Goal: Register for event/course: Sign up to attend an event or enroll in a course

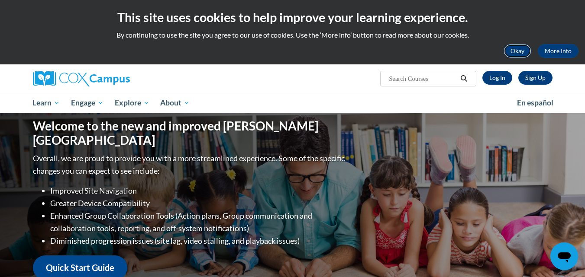
click at [512, 52] on button "Okay" at bounding box center [517, 51] width 28 height 14
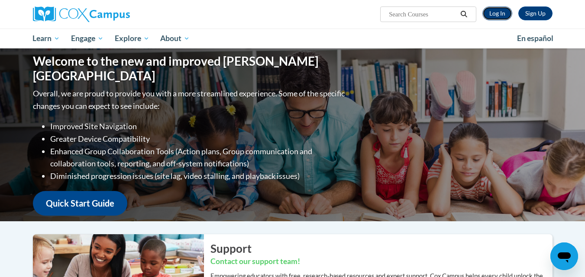
click at [496, 14] on link "Log In" at bounding box center [497, 13] width 30 height 14
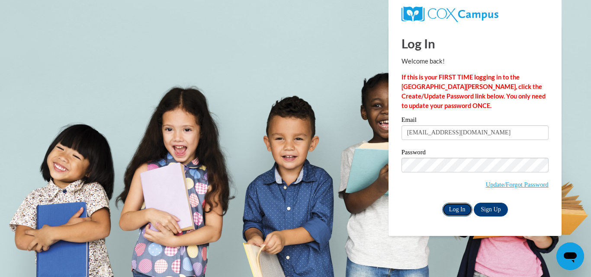
click at [453, 205] on input "Log In" at bounding box center [457, 210] width 30 height 14
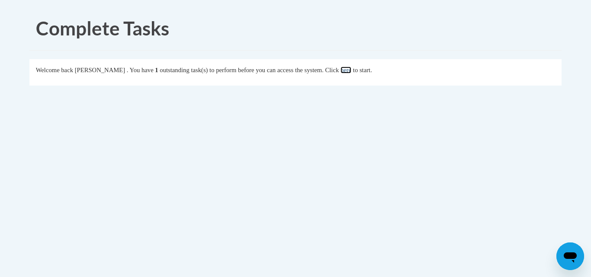
click at [351, 71] on link "here" at bounding box center [346, 70] width 11 height 7
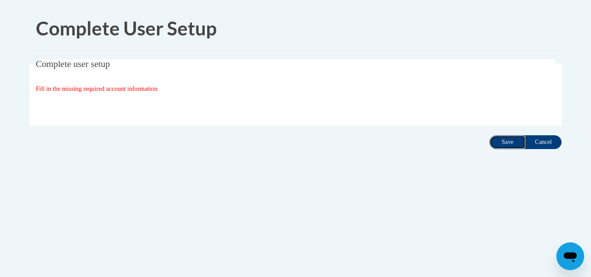
click at [504, 142] on input "Save" at bounding box center [507, 142] width 36 height 14
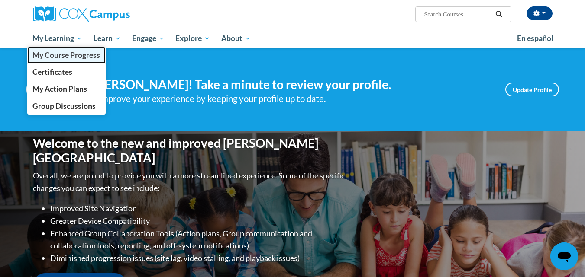
click at [77, 56] on span "My Course Progress" at bounding box center [65, 55] width 67 height 9
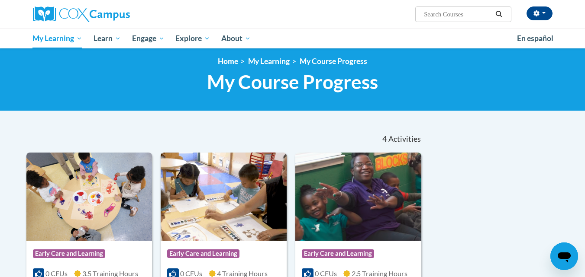
scroll to position [6, 0]
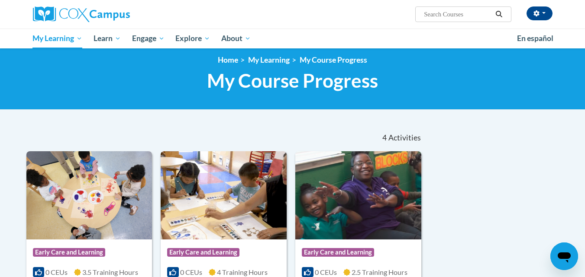
click at [450, 14] on input "Search..." at bounding box center [457, 14] width 69 height 10
type input "at 137194"
click at [498, 13] on icon "Search" at bounding box center [499, 14] width 8 height 6
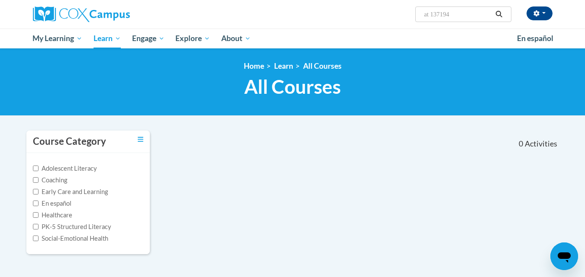
click at [456, 13] on input "at 137194" at bounding box center [457, 14] width 69 height 10
type input "a"
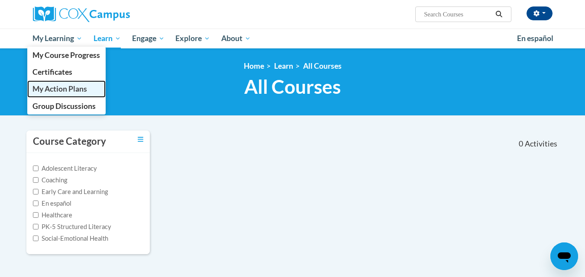
click at [68, 86] on span "My Action Plans" at bounding box center [59, 88] width 55 height 9
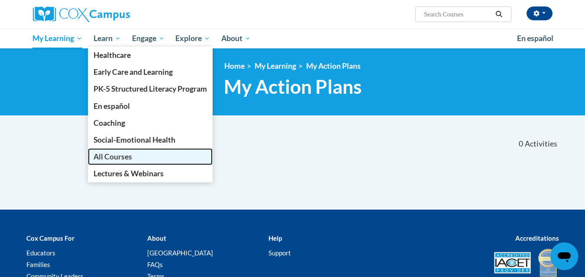
click at [119, 157] on span "All Courses" at bounding box center [112, 156] width 39 height 9
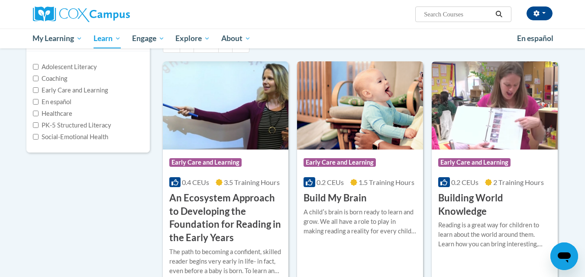
click at [343, 146] on img at bounding box center [360, 105] width 126 height 88
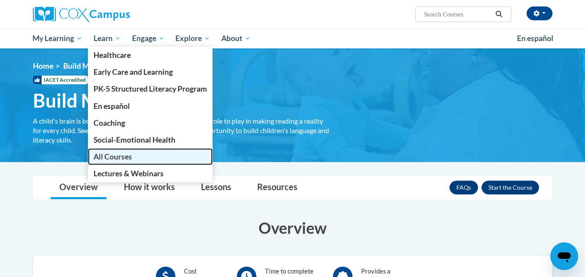
click at [122, 157] on span "All Courses" at bounding box center [112, 156] width 39 height 9
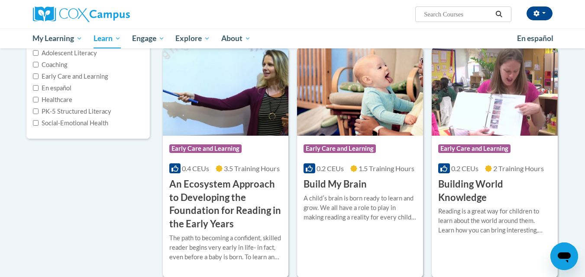
scroll to position [158, 0]
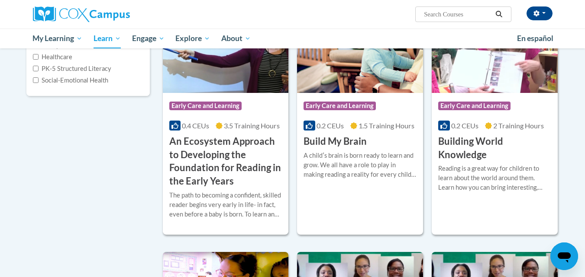
click at [427, 16] on input "Search..." at bounding box center [457, 14] width 69 height 10
click at [318, 96] on div "Course Category: Early Care and Learning 0.2 CEUs 1.5 Training Hours COURSE Bui…" at bounding box center [360, 120] width 126 height 55
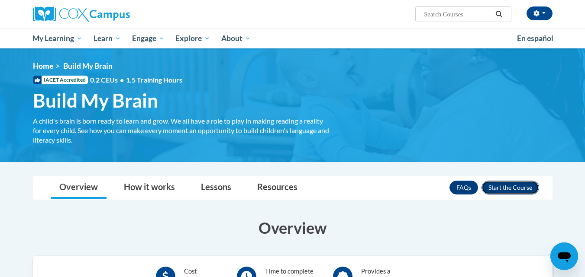
click at [513, 187] on button "Enroll" at bounding box center [510, 188] width 58 height 14
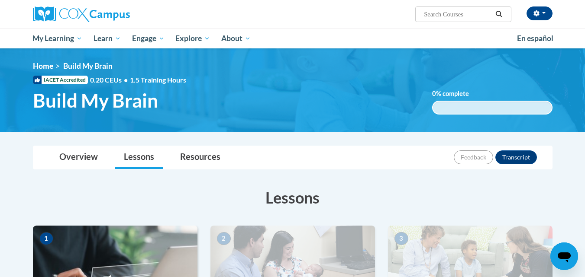
click at [452, 13] on input "Search..." at bounding box center [457, 14] width 69 height 10
type input "connecting the dots"
click at [497, 14] on icon "Search" at bounding box center [499, 14] width 8 height 6
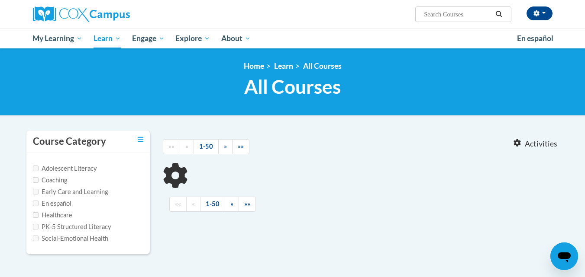
type input "connecting the dots"
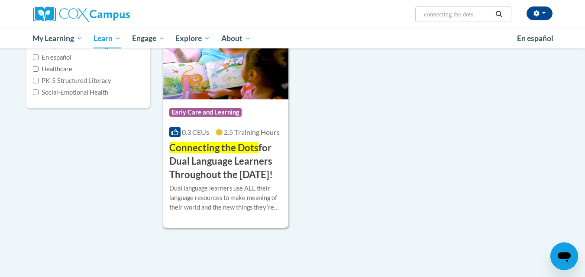
scroll to position [150, 0]
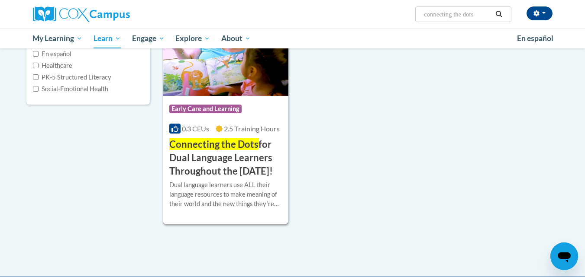
click at [238, 136] on div "Course Category: Early Care and Learning 0.3 CEUs 2.5 Training Hours COURSE Con…" at bounding box center [226, 137] width 126 height 82
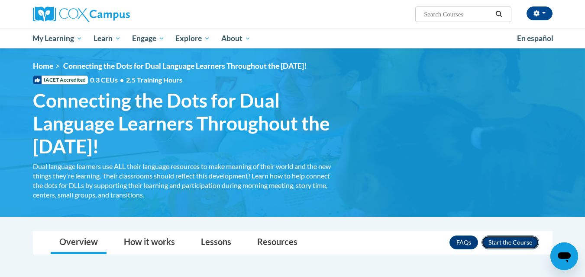
click at [506, 244] on button "Enroll" at bounding box center [510, 243] width 58 height 14
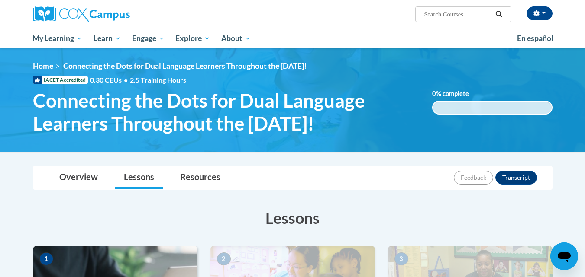
click at [454, 13] on input "Search..." at bounding box center [457, 14] width 69 height 10
type input "sharing ideas through writing"
click at [497, 13] on icon "Search" at bounding box center [499, 14] width 8 height 6
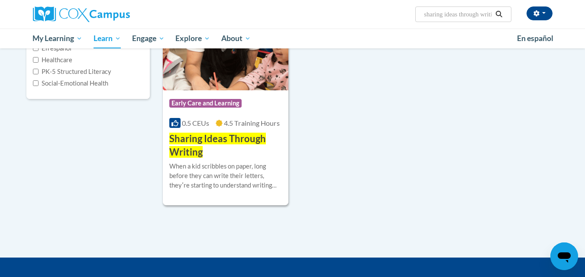
scroll to position [156, 0]
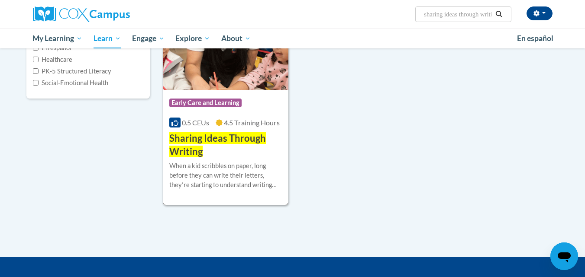
click at [244, 116] on div "Course Category: Early Care and Learning 0.5 CEUs 4.5 Training Hours COURSE Sha…" at bounding box center [226, 124] width 126 height 69
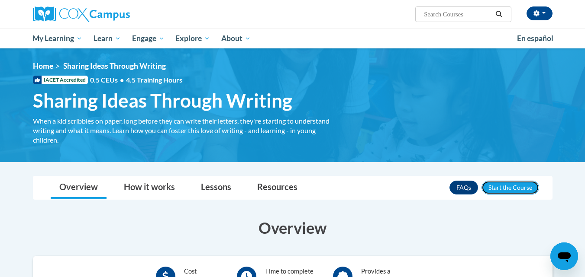
click at [515, 187] on button "Enroll" at bounding box center [510, 188] width 58 height 14
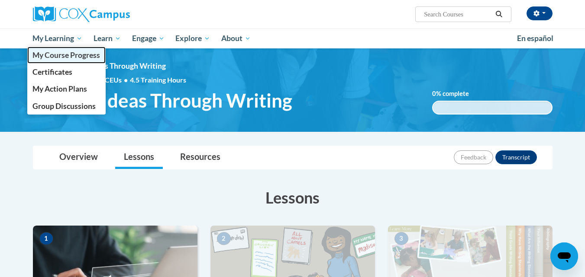
click at [80, 58] on span "My Course Progress" at bounding box center [65, 55] width 67 height 9
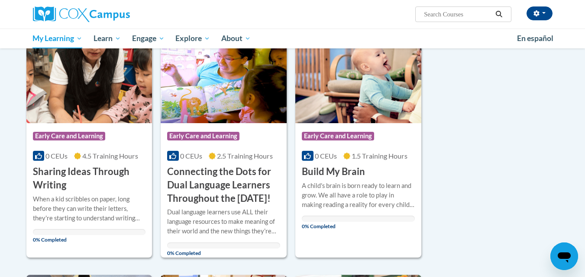
scroll to position [131, 0]
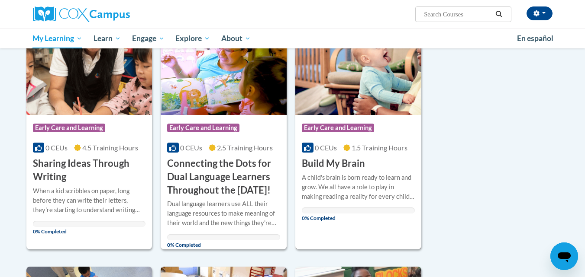
click at [325, 167] on h3 "Build My Brain" at bounding box center [333, 163] width 63 height 13
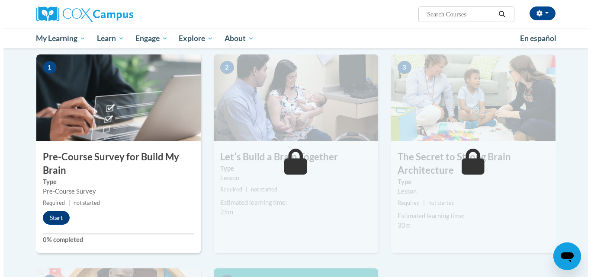
scroll to position [193, 0]
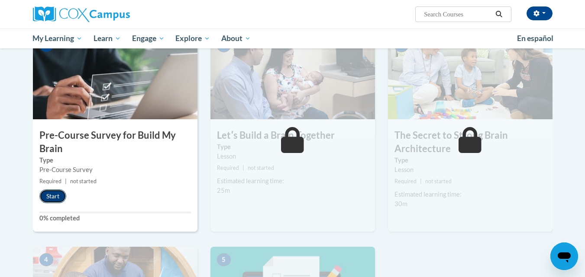
click at [57, 195] on button "Start" at bounding box center [52, 197] width 27 height 14
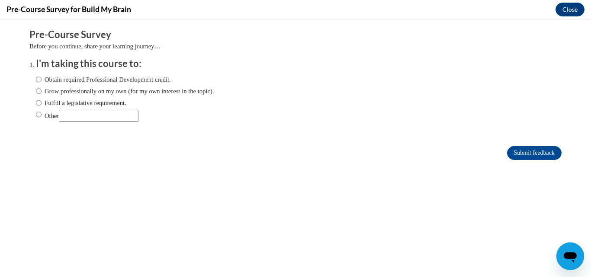
scroll to position [0, 0]
click at [36, 80] on input "Obtain required Professional Development credit." at bounding box center [39, 80] width 6 height 10
radio input "true"
click at [520, 153] on input "Submit feedback" at bounding box center [534, 153] width 55 height 14
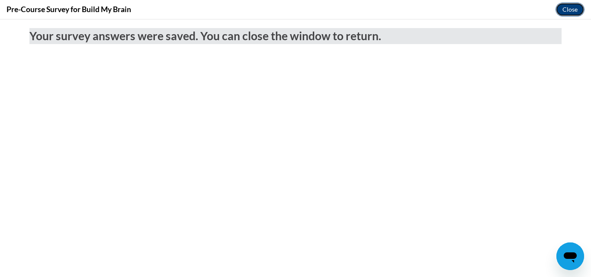
click at [574, 6] on button "Close" at bounding box center [570, 10] width 29 height 14
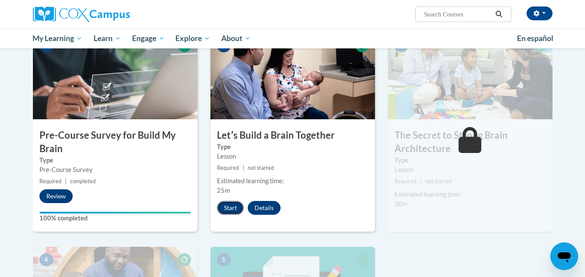
click at [228, 206] on button "Start" at bounding box center [230, 208] width 27 height 14
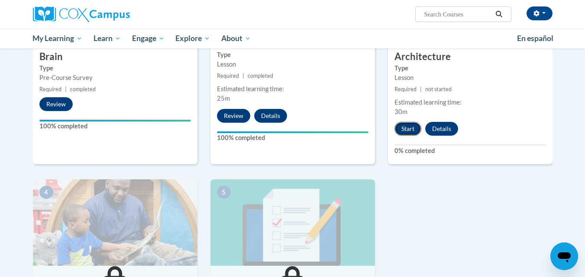
click at [405, 129] on button "Start" at bounding box center [407, 129] width 27 height 14
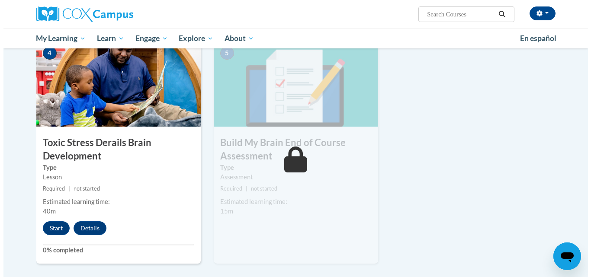
scroll to position [425, 0]
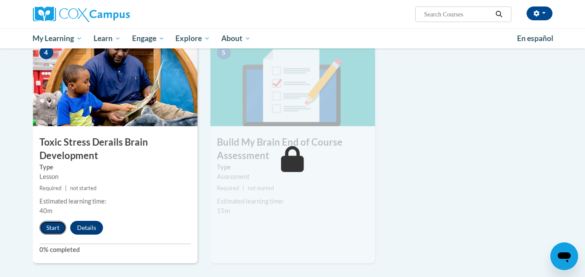
click at [52, 228] on button "Start" at bounding box center [52, 228] width 27 height 14
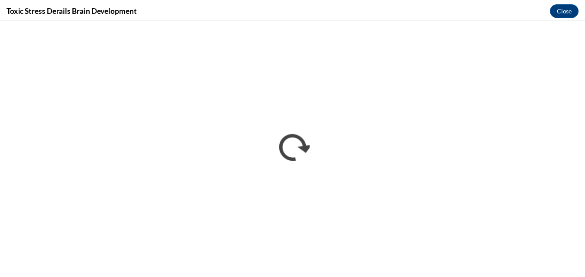
scroll to position [0, 0]
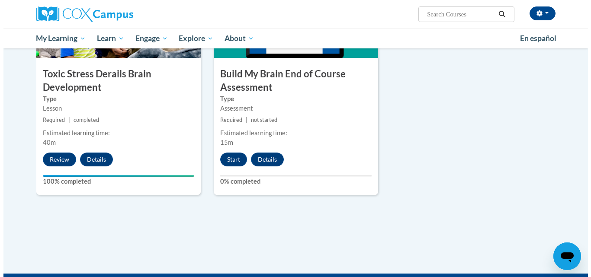
scroll to position [494, 0]
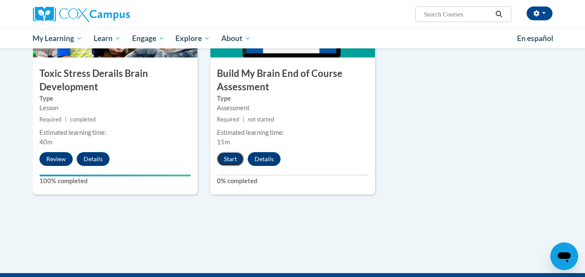
click at [229, 157] on button "Start" at bounding box center [230, 159] width 27 height 14
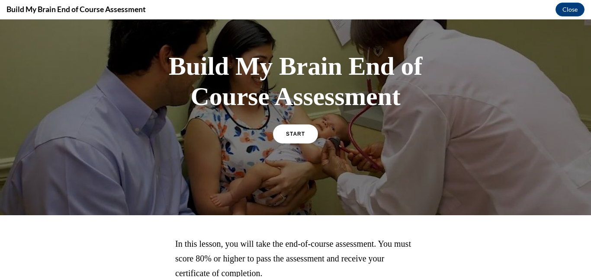
scroll to position [45, 0]
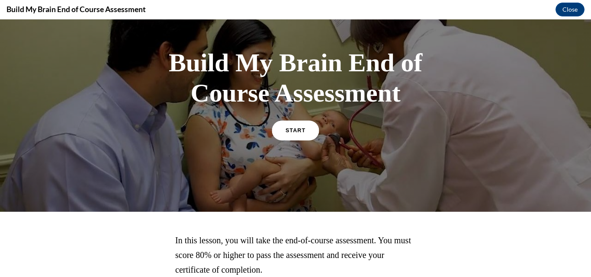
click at [291, 129] on span "START" at bounding box center [296, 130] width 20 height 6
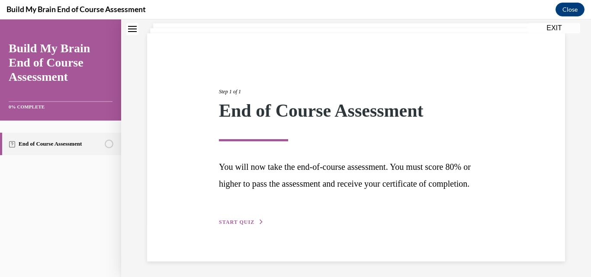
scroll to position [71, 0]
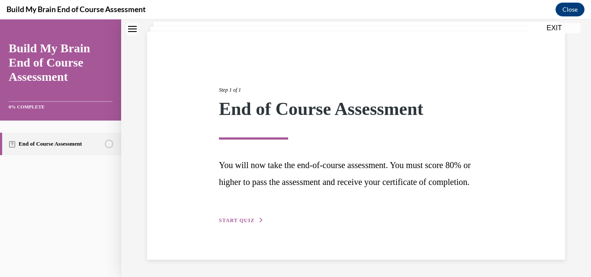
click at [235, 219] on span "START QUIZ" at bounding box center [236, 221] width 35 height 6
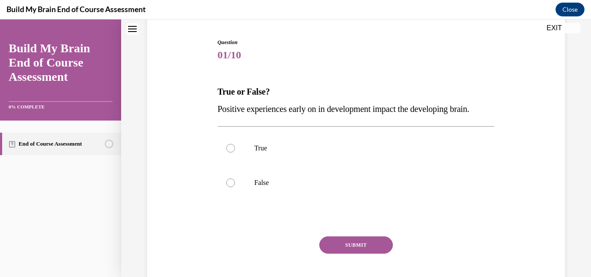
scroll to position [82, 0]
click at [228, 152] on div at bounding box center [230, 148] width 9 height 9
click at [228, 152] on input "True" at bounding box center [230, 148] width 9 height 9
radio input "true"
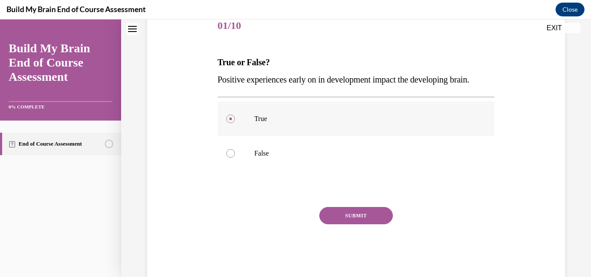
scroll to position [115, 0]
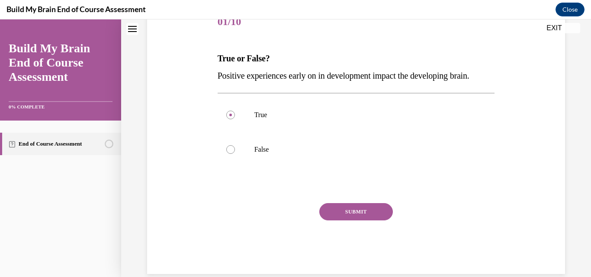
click at [337, 221] on button "SUBMIT" at bounding box center [356, 211] width 74 height 17
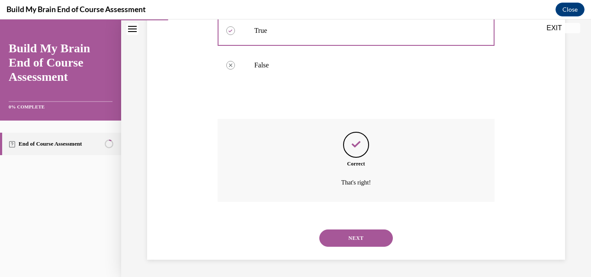
scroll to position [217, 0]
click at [337, 233] on button "NEXT" at bounding box center [356, 238] width 74 height 17
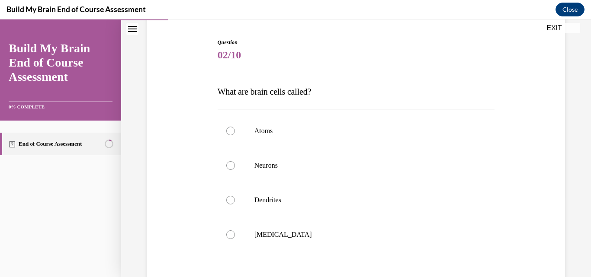
scroll to position [82, 0]
click at [228, 165] on div at bounding box center [230, 165] width 9 height 9
click at [228, 165] on input "Neurons" at bounding box center [230, 165] width 9 height 9
radio input "true"
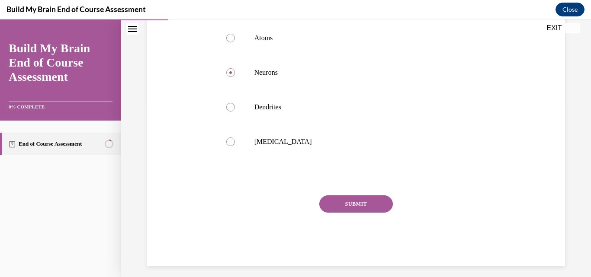
scroll to position [175, 0]
click at [350, 198] on button "SUBMIT" at bounding box center [356, 203] width 74 height 17
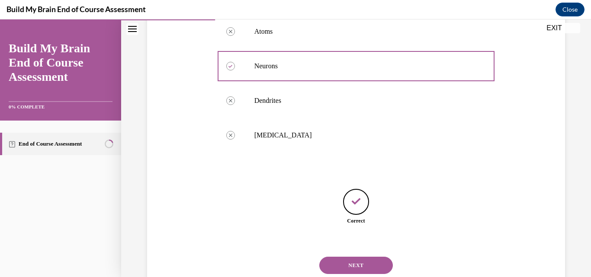
scroll to position [209, 0]
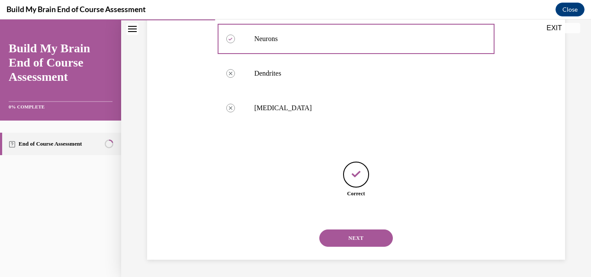
click at [351, 239] on button "NEXT" at bounding box center [356, 238] width 74 height 17
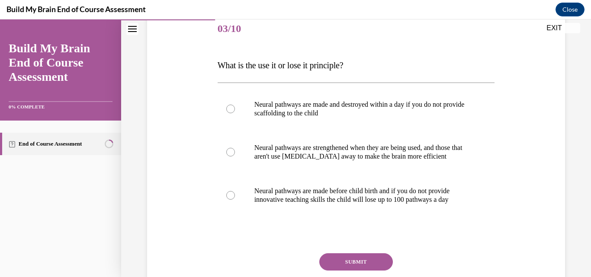
scroll to position [109, 0]
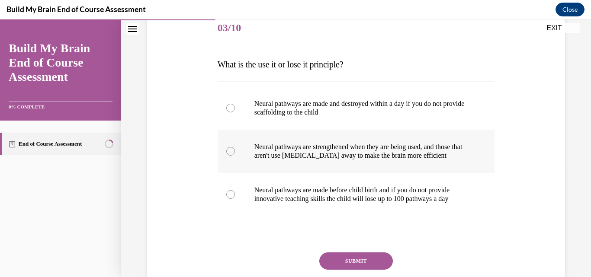
click at [229, 154] on div at bounding box center [230, 151] width 9 height 9
click at [229, 154] on input "Neural pathways are strengthened when they are being used, and those that aren'…" at bounding box center [230, 151] width 9 height 9
radio input "true"
click at [331, 260] on button "SUBMIT" at bounding box center [356, 261] width 74 height 17
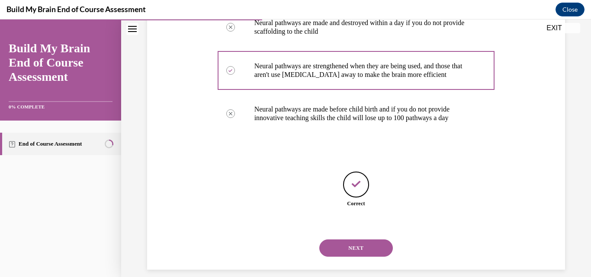
scroll to position [200, 0]
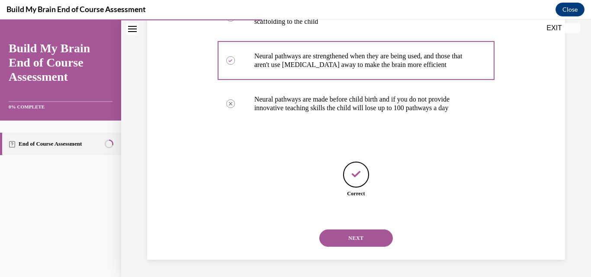
click at [341, 232] on button "NEXT" at bounding box center [356, 238] width 74 height 17
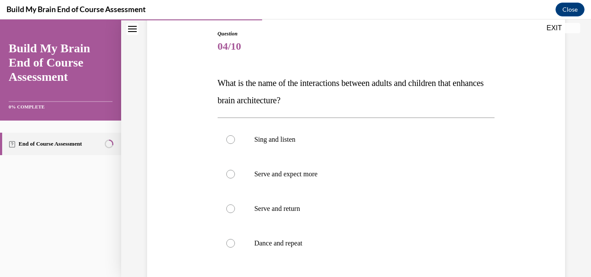
scroll to position [91, 0]
click at [231, 209] on div at bounding box center [230, 208] width 9 height 9
click at [231, 209] on input "Serve and return" at bounding box center [230, 208] width 9 height 9
radio input "true"
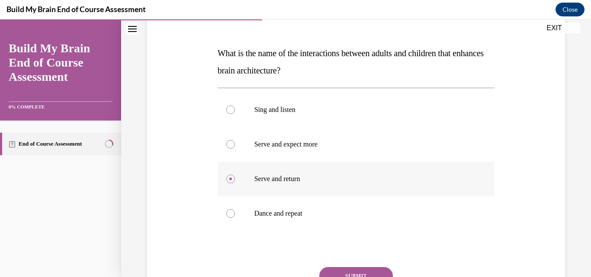
scroll to position [123, 0]
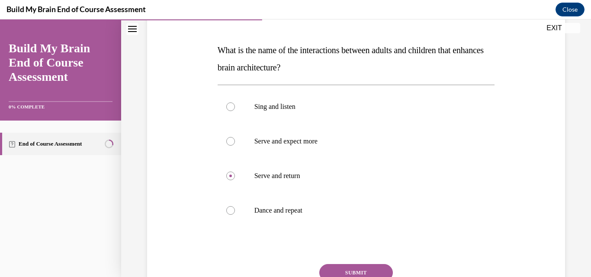
click at [355, 267] on button "SUBMIT" at bounding box center [356, 272] width 74 height 17
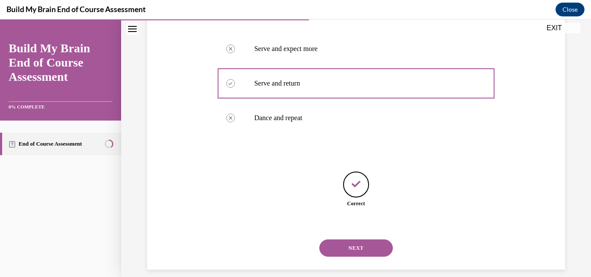
scroll to position [226, 0]
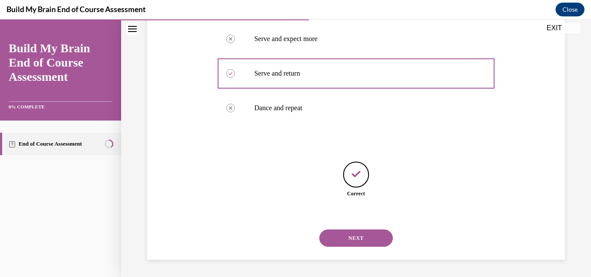
click at [351, 244] on button "NEXT" at bounding box center [356, 238] width 74 height 17
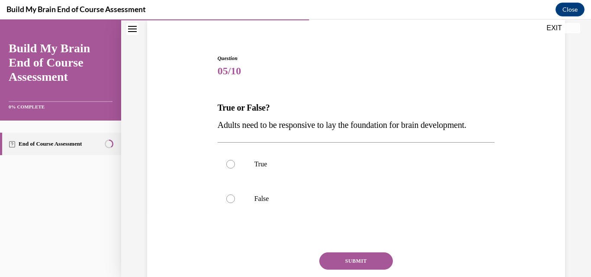
scroll to position [65, 0]
click at [232, 169] on div at bounding box center [230, 165] width 9 height 9
click at [232, 169] on input "True" at bounding box center [230, 165] width 9 height 9
radio input "true"
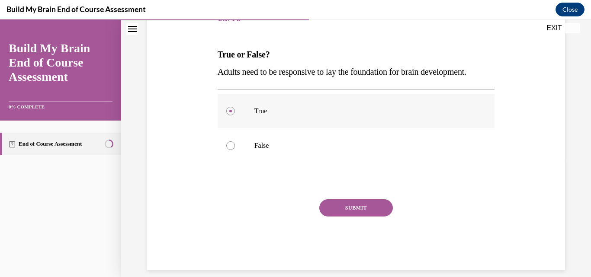
scroll to position [119, 0]
click at [341, 234] on div "SUBMIT" at bounding box center [356, 220] width 277 height 43
click at [342, 216] on button "SUBMIT" at bounding box center [356, 207] width 74 height 17
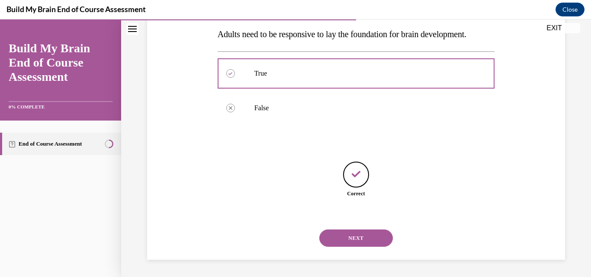
scroll to position [174, 0]
click at [343, 243] on button "NEXT" at bounding box center [356, 238] width 74 height 17
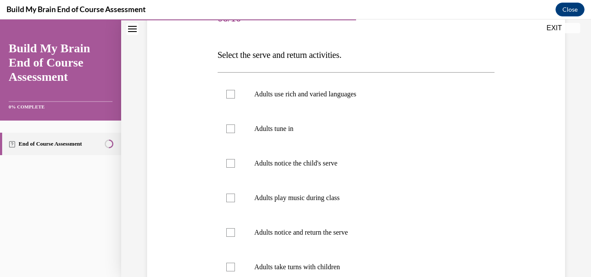
scroll to position [119, 0]
click at [229, 96] on div at bounding box center [230, 94] width 9 height 9
click at [229, 96] on input "Adults use rich and varied languages" at bounding box center [230, 94] width 9 height 9
checkbox input "true"
click at [227, 129] on div at bounding box center [230, 128] width 9 height 9
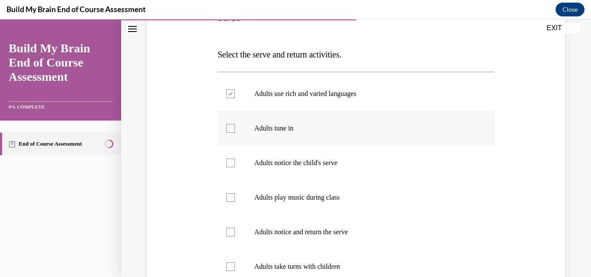
click at [227, 129] on input "Adults tune in" at bounding box center [230, 128] width 9 height 9
checkbox input "true"
click at [227, 162] on div at bounding box center [230, 163] width 9 height 9
click at [227, 162] on input "Adults notice the child's serve" at bounding box center [230, 163] width 9 height 9
checkbox input "true"
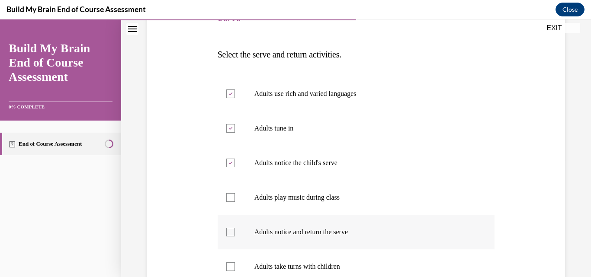
click at [227, 235] on div at bounding box center [230, 232] width 9 height 9
click at [227, 235] on input "Adults notice and return the serve" at bounding box center [230, 232] width 9 height 9
checkbox input "true"
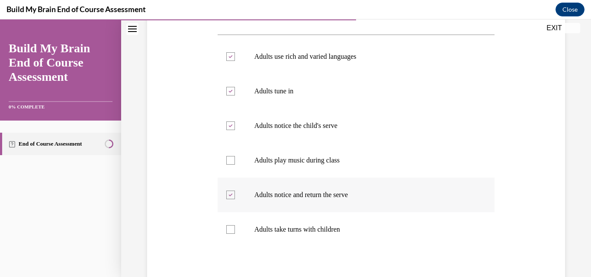
scroll to position [157, 0]
click at [231, 228] on div at bounding box center [230, 229] width 9 height 9
click at [231, 228] on input "Adults take turns with children" at bounding box center [230, 229] width 9 height 9
checkbox input "true"
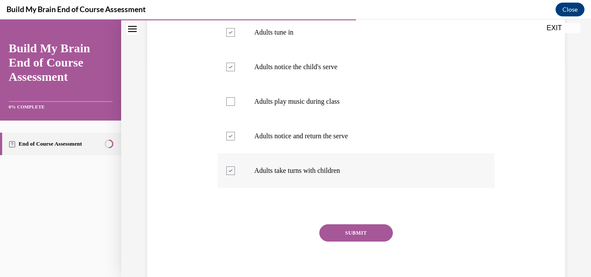
scroll to position [217, 0]
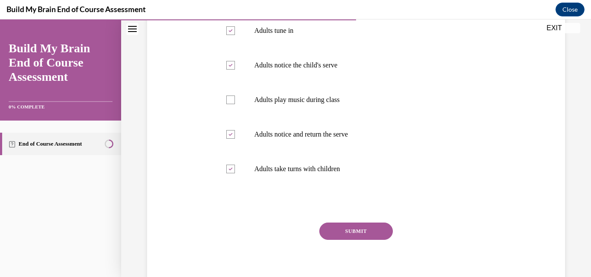
click at [337, 224] on button "SUBMIT" at bounding box center [356, 231] width 74 height 17
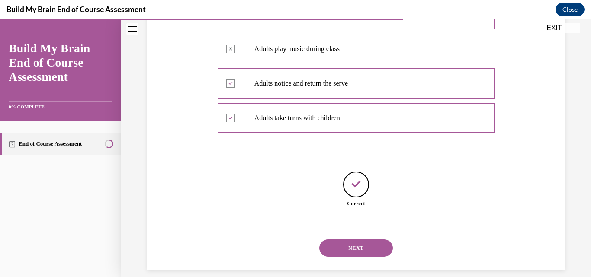
scroll to position [278, 0]
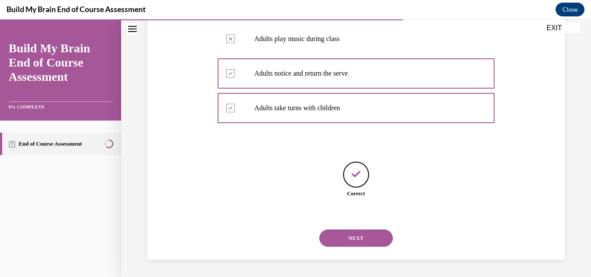
click at [339, 241] on button "NEXT" at bounding box center [356, 238] width 74 height 17
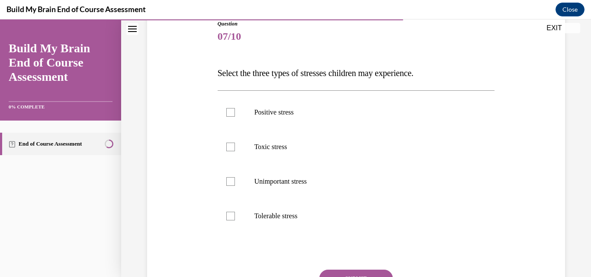
scroll to position [101, 0]
drag, startPoint x: 226, startPoint y: 112, endPoint x: 231, endPoint y: 146, distance: 34.1
click at [231, 146] on ul "Positive stress Toxic stress Unimportant stress Tolerable stress" at bounding box center [356, 164] width 277 height 138
click at [233, 109] on div at bounding box center [230, 112] width 9 height 9
click at [233, 109] on input "Positive stress" at bounding box center [230, 112] width 9 height 9
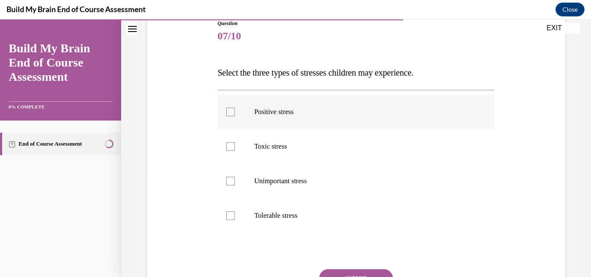
checkbox input "true"
click at [228, 151] on div at bounding box center [230, 146] width 9 height 9
click at [228, 151] on input "Toxic stress" at bounding box center [230, 146] width 9 height 9
checkbox input "true"
click at [228, 218] on div at bounding box center [230, 216] width 9 height 9
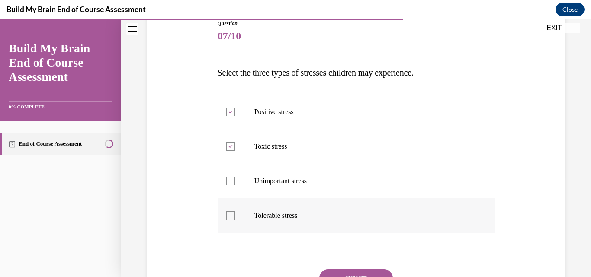
click at [228, 218] on input "Tolerable stress" at bounding box center [230, 216] width 9 height 9
checkbox input "true"
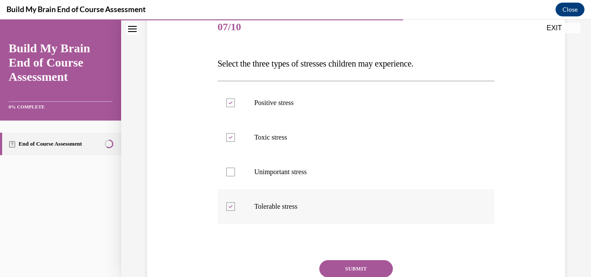
scroll to position [113, 0]
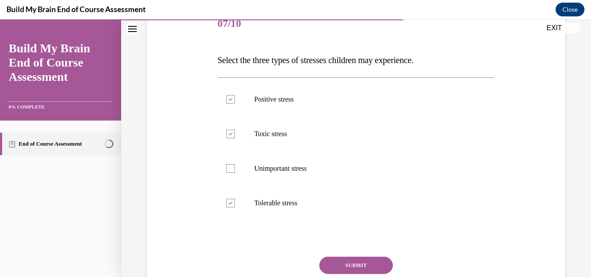
click at [337, 263] on button "SUBMIT" at bounding box center [356, 265] width 74 height 17
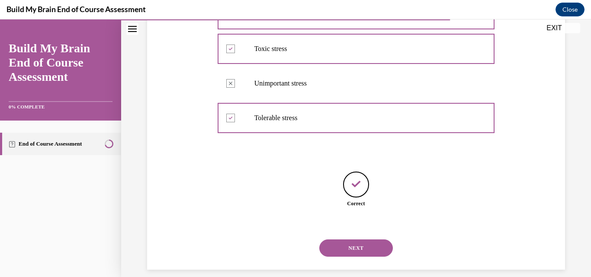
scroll to position [209, 0]
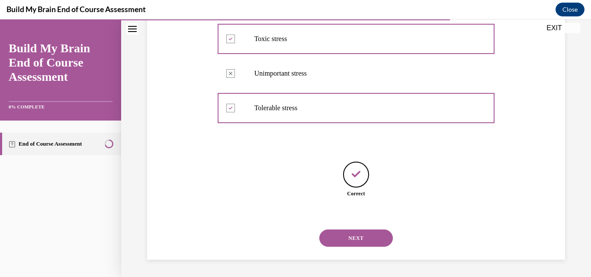
click at [347, 239] on button "NEXT" at bounding box center [356, 238] width 74 height 17
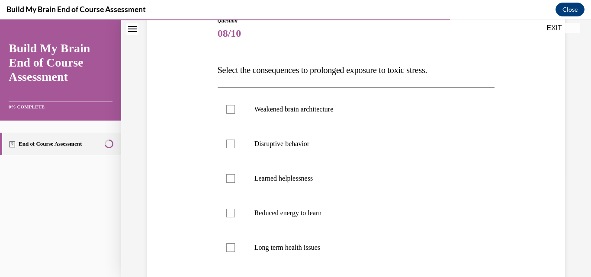
scroll to position [104, 0]
click at [229, 247] on div at bounding box center [230, 247] width 9 height 9
click at [229, 247] on input "Long term health issues" at bounding box center [230, 247] width 9 height 9
checkbox input "true"
click at [230, 211] on div at bounding box center [230, 213] width 9 height 9
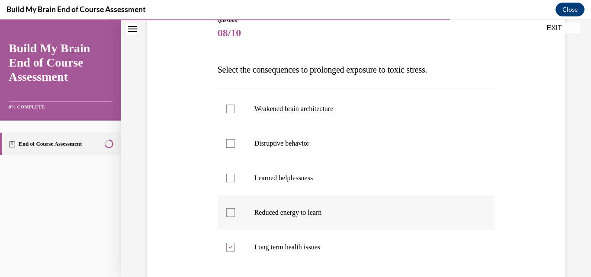
click at [230, 211] on input "Reduced energy to learn" at bounding box center [230, 213] width 9 height 9
checkbox input "true"
click at [231, 144] on div at bounding box center [230, 143] width 9 height 9
click at [231, 144] on input "Disruptive behavior" at bounding box center [230, 143] width 9 height 9
checkbox input "true"
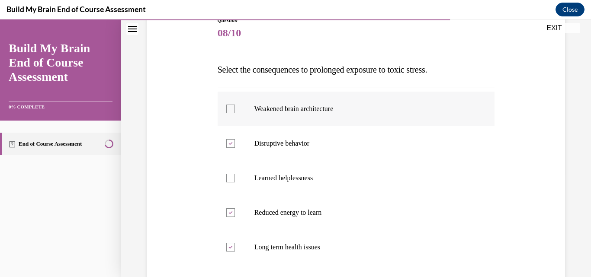
click at [231, 107] on div at bounding box center [230, 109] width 9 height 9
click at [231, 107] on input "Weakened brain architecture" at bounding box center [230, 109] width 9 height 9
checkbox input "true"
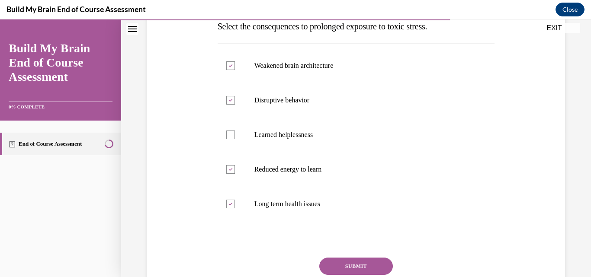
scroll to position [152, 0]
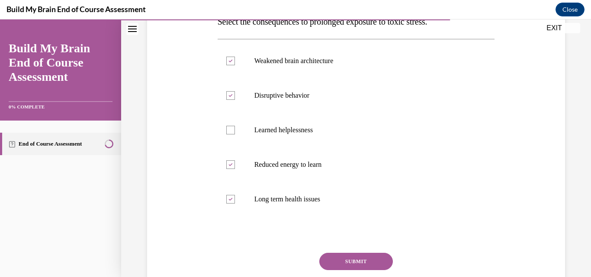
click at [329, 259] on button "SUBMIT" at bounding box center [356, 261] width 74 height 17
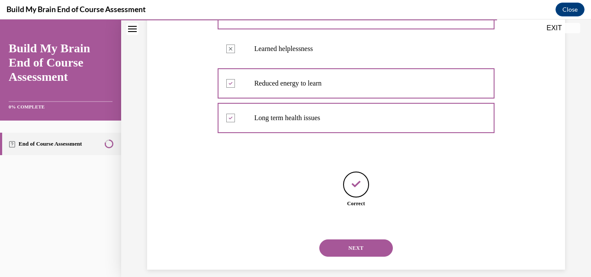
scroll to position [243, 0]
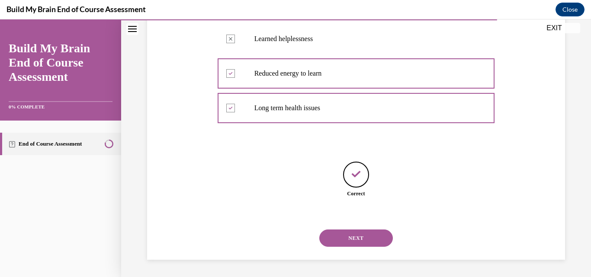
click at [331, 234] on button "NEXT" at bounding box center [356, 238] width 74 height 17
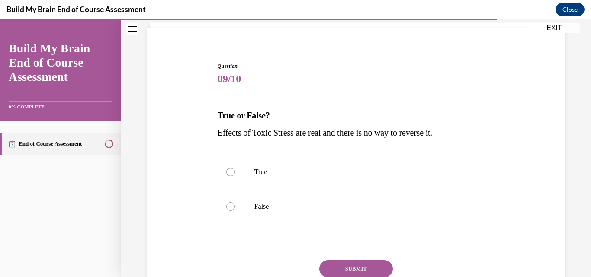
scroll to position [58, 0]
click at [228, 205] on div at bounding box center [230, 206] width 9 height 9
click at [228, 205] on input "False" at bounding box center [230, 206] width 9 height 9
radio input "true"
click at [330, 264] on button "SUBMIT" at bounding box center [356, 268] width 74 height 17
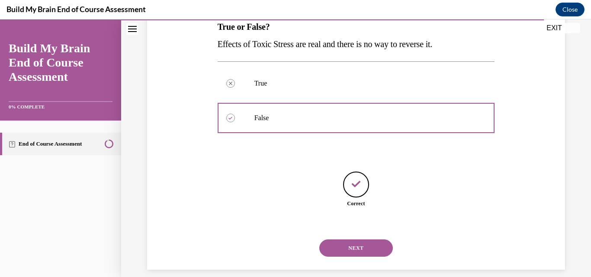
scroll to position [157, 0]
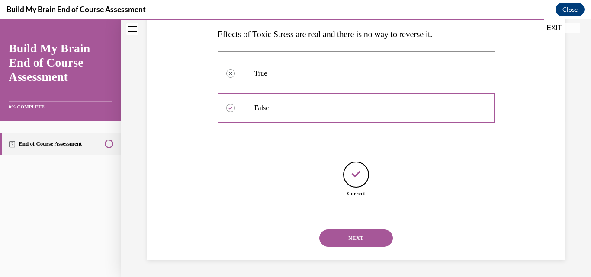
click at [337, 237] on button "NEXT" at bounding box center [356, 238] width 74 height 17
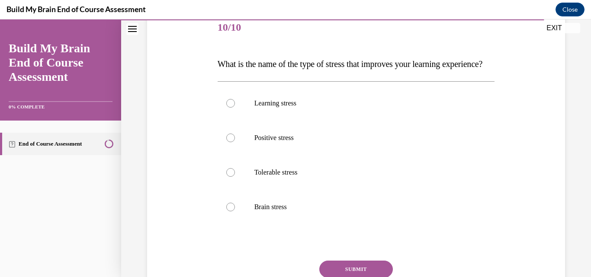
scroll to position [110, 0]
click at [226, 155] on label "Positive stress" at bounding box center [356, 137] width 277 height 35
click at [226, 142] on input "Positive stress" at bounding box center [230, 137] width 9 height 9
radio input "true"
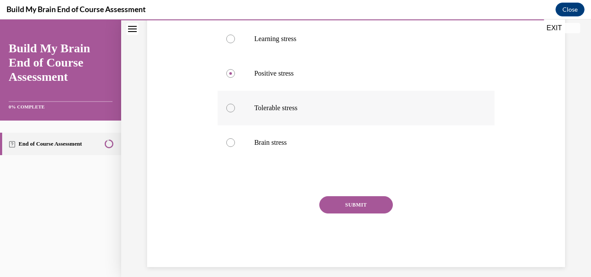
scroll to position [174, 0]
click at [346, 213] on button "SUBMIT" at bounding box center [356, 204] width 74 height 17
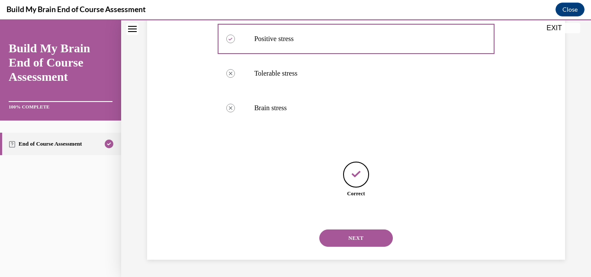
scroll to position [226, 0]
click at [346, 235] on button "NEXT" at bounding box center [356, 238] width 74 height 17
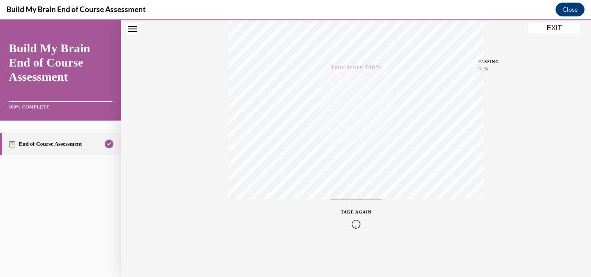
scroll to position [186, 0]
click at [554, 24] on button "EXIT" at bounding box center [554, 28] width 52 height 10
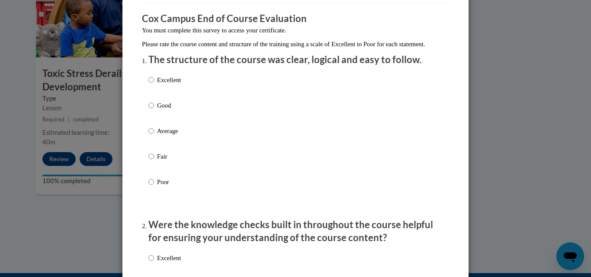
scroll to position [70, 0]
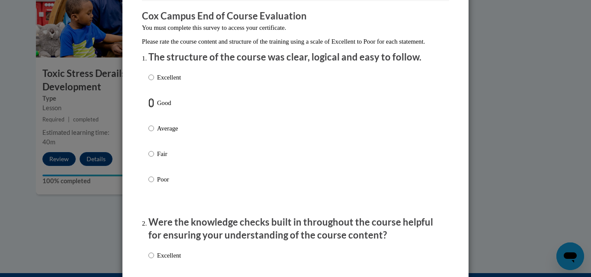
click at [148, 108] on input "Good" at bounding box center [151, 103] width 6 height 10
radio input "true"
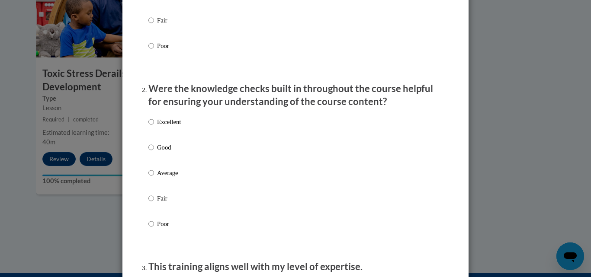
scroll to position [204, 0]
click at [150, 152] on input "Good" at bounding box center [151, 147] width 6 height 10
radio input "true"
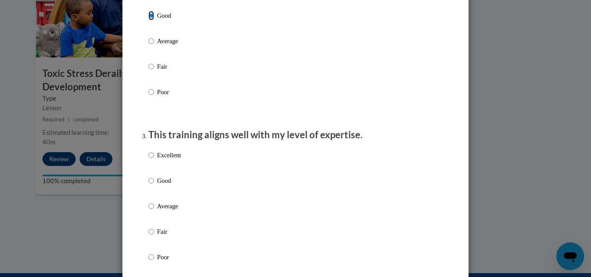
scroll to position [362, 0]
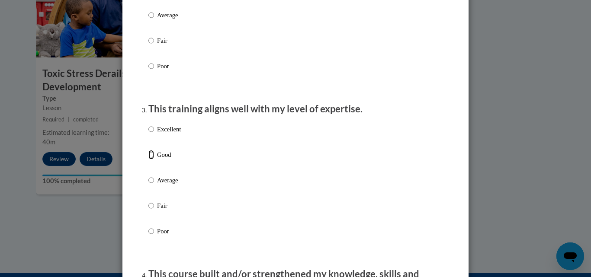
click at [149, 160] on input "Good" at bounding box center [151, 155] width 6 height 10
radio input "true"
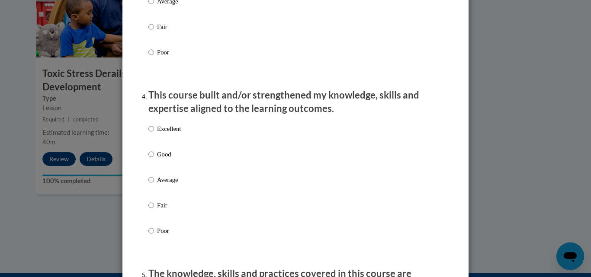
scroll to position [541, 0]
click at [148, 159] on input "Good" at bounding box center [151, 154] width 6 height 10
radio input "true"
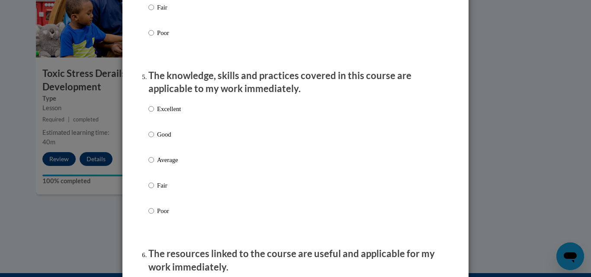
scroll to position [739, 0]
click at [150, 139] on input "Good" at bounding box center [151, 134] width 6 height 10
radio input "true"
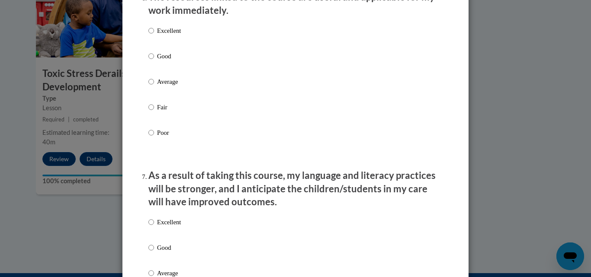
scroll to position [1014, 0]
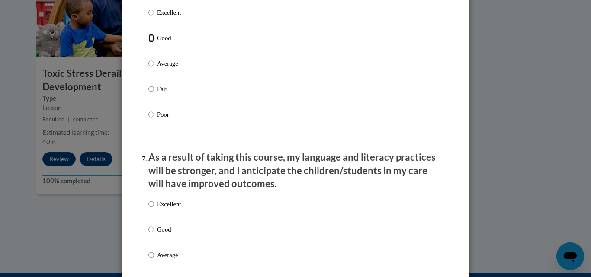
click at [149, 43] on input "Good" at bounding box center [151, 38] width 6 height 10
radio input "true"
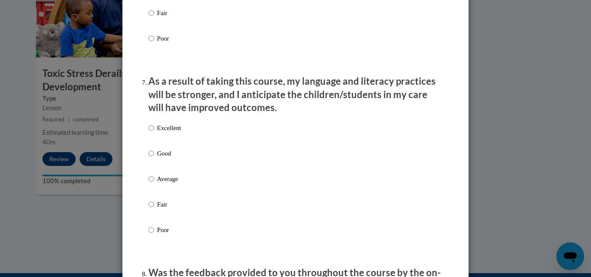
scroll to position [1092, 0]
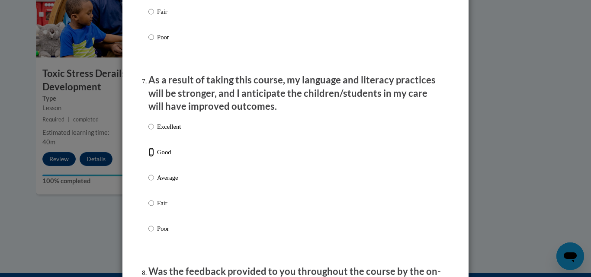
click at [149, 157] on input "Good" at bounding box center [151, 153] width 6 height 10
radio input "true"
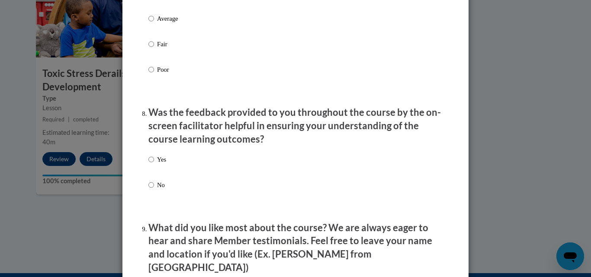
scroll to position [1252, 0]
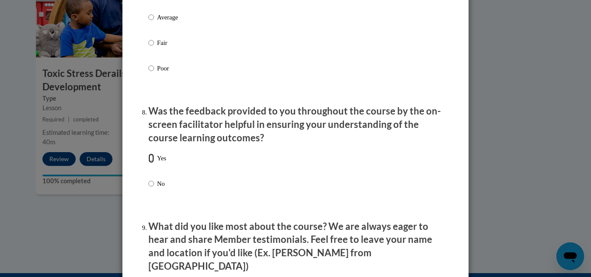
click at [148, 163] on input "Yes" at bounding box center [151, 159] width 6 height 10
radio input "true"
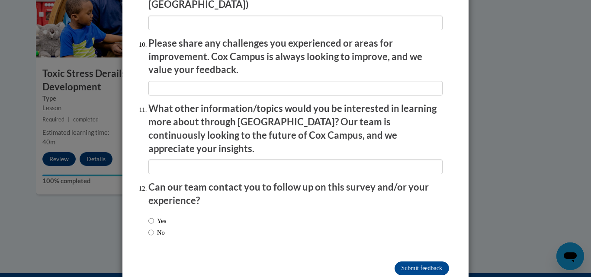
scroll to position [1520, 0]
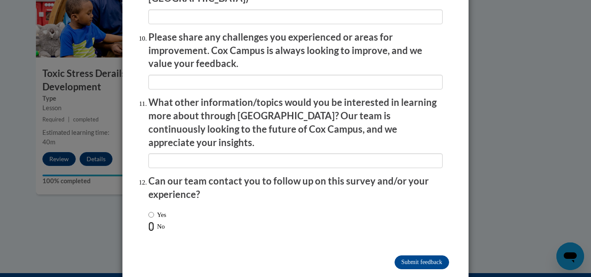
click at [148, 222] on input "No" at bounding box center [151, 227] width 6 height 10
radio input "true"
click at [420, 256] on input "Submit feedback" at bounding box center [422, 263] width 55 height 14
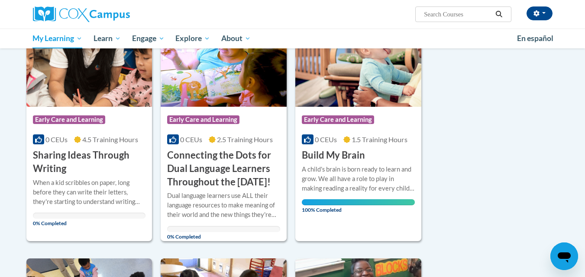
scroll to position [138, 0]
click at [207, 167] on h3 "Connecting the Dots for Dual Language Learners Throughout the [DATE]!" at bounding box center [223, 169] width 113 height 40
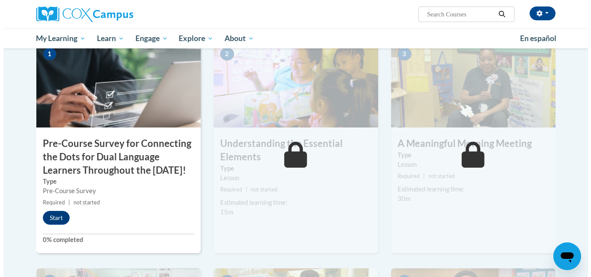
scroll to position [206, 0]
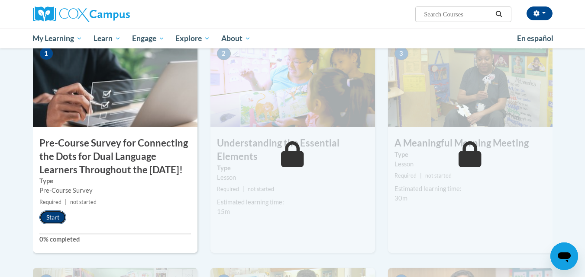
click at [49, 225] on button "Start" at bounding box center [52, 218] width 27 height 14
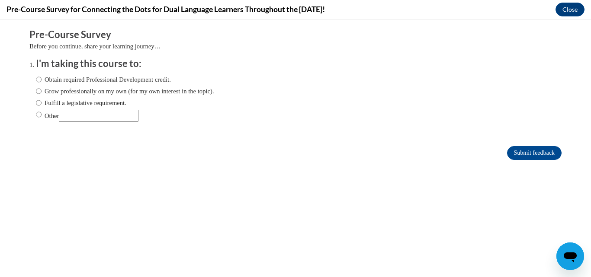
scroll to position [0, 0]
click at [36, 80] on input "Obtain required Professional Development credit." at bounding box center [39, 80] width 6 height 10
radio input "true"
click at [510, 153] on input "Submit feedback" at bounding box center [534, 153] width 55 height 14
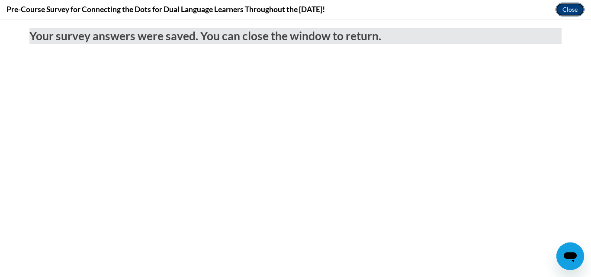
click at [572, 8] on button "Close" at bounding box center [570, 10] width 29 height 14
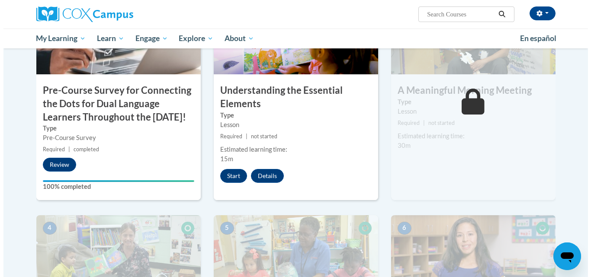
scroll to position [257, 0]
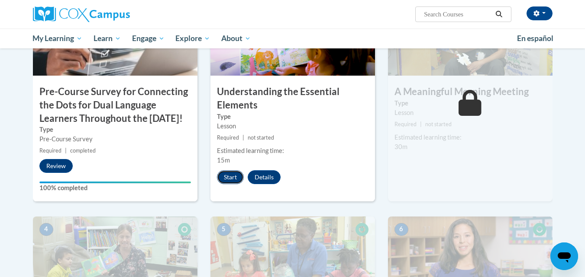
click at [224, 175] on button "Start" at bounding box center [230, 177] width 27 height 14
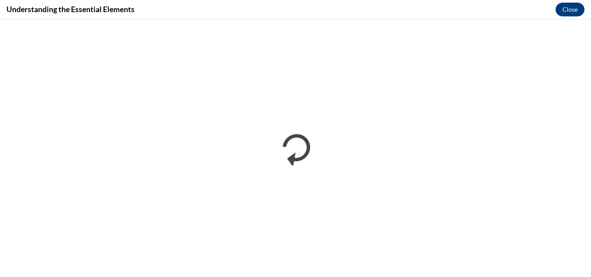
scroll to position [0, 0]
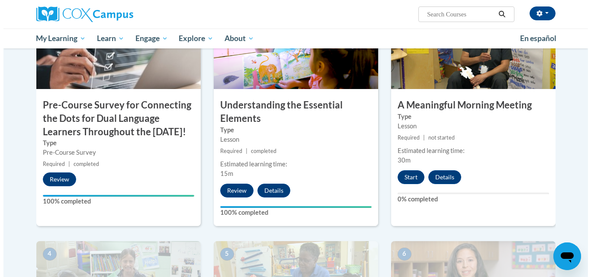
scroll to position [259, 0]
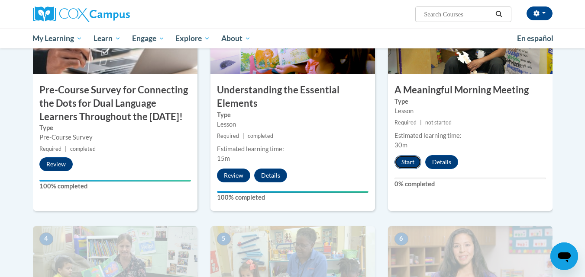
click at [409, 163] on button "Start" at bounding box center [407, 162] width 27 height 14
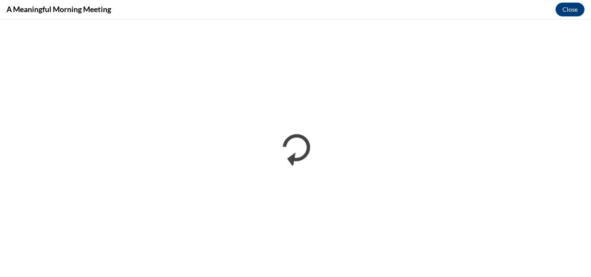
scroll to position [0, 0]
